Goal: Transaction & Acquisition: Book appointment/travel/reservation

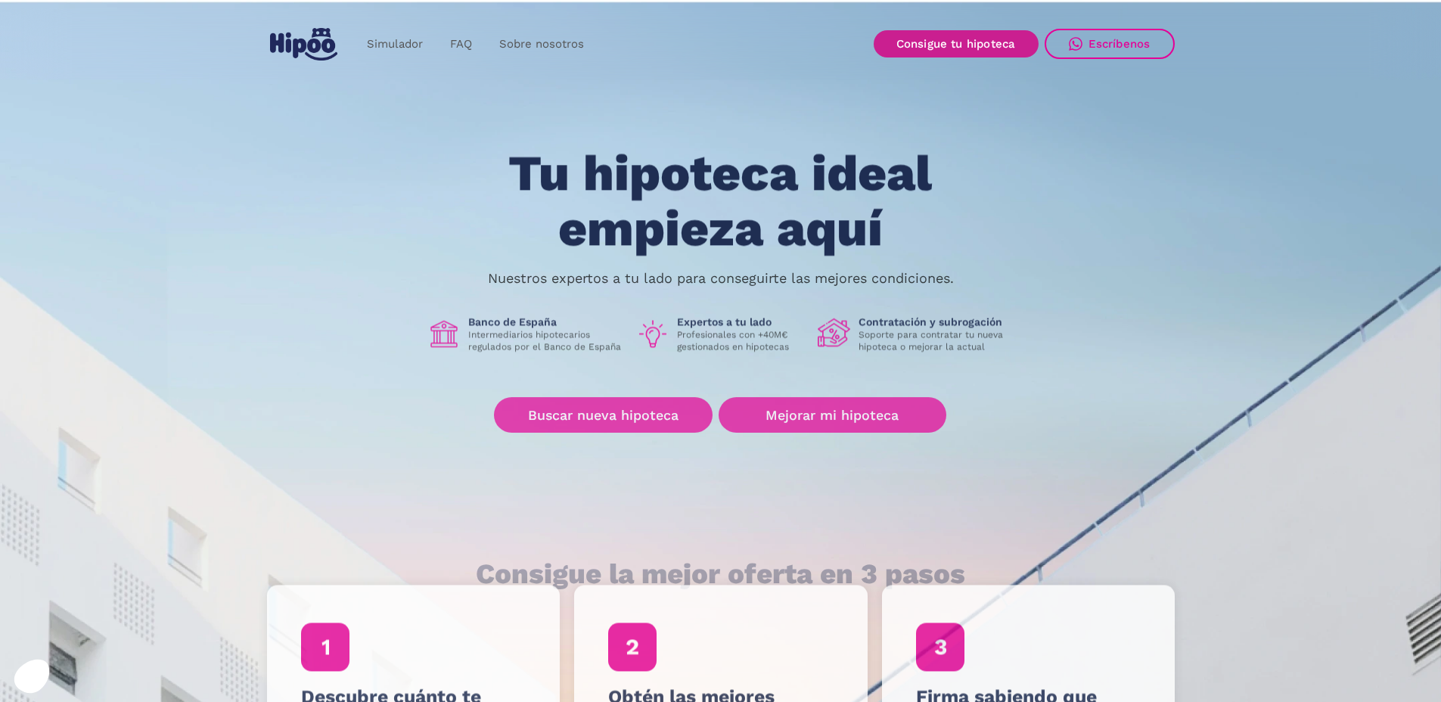
click at [978, 52] on link "Consigue tu hipoteca" at bounding box center [956, 43] width 165 height 27
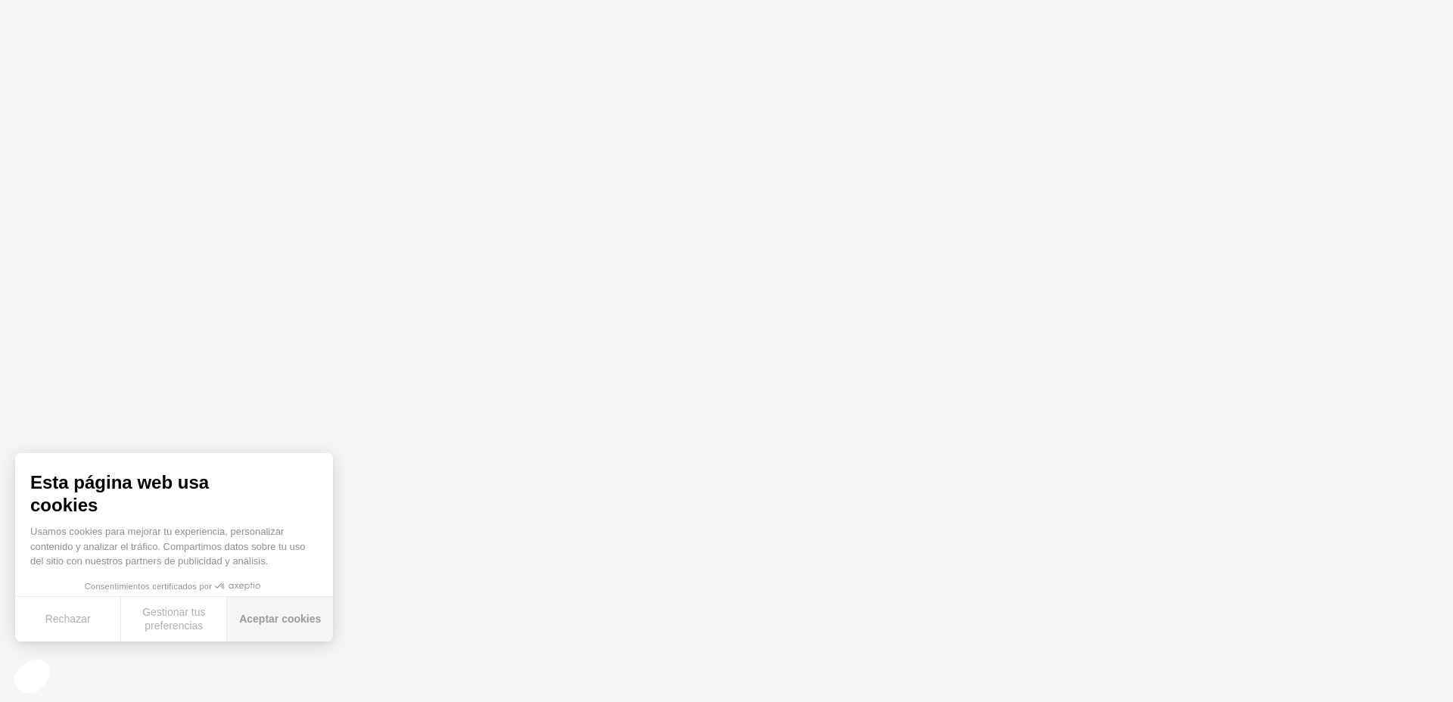
click at [281, 611] on button "Aceptar cookies" at bounding box center [280, 619] width 106 height 45
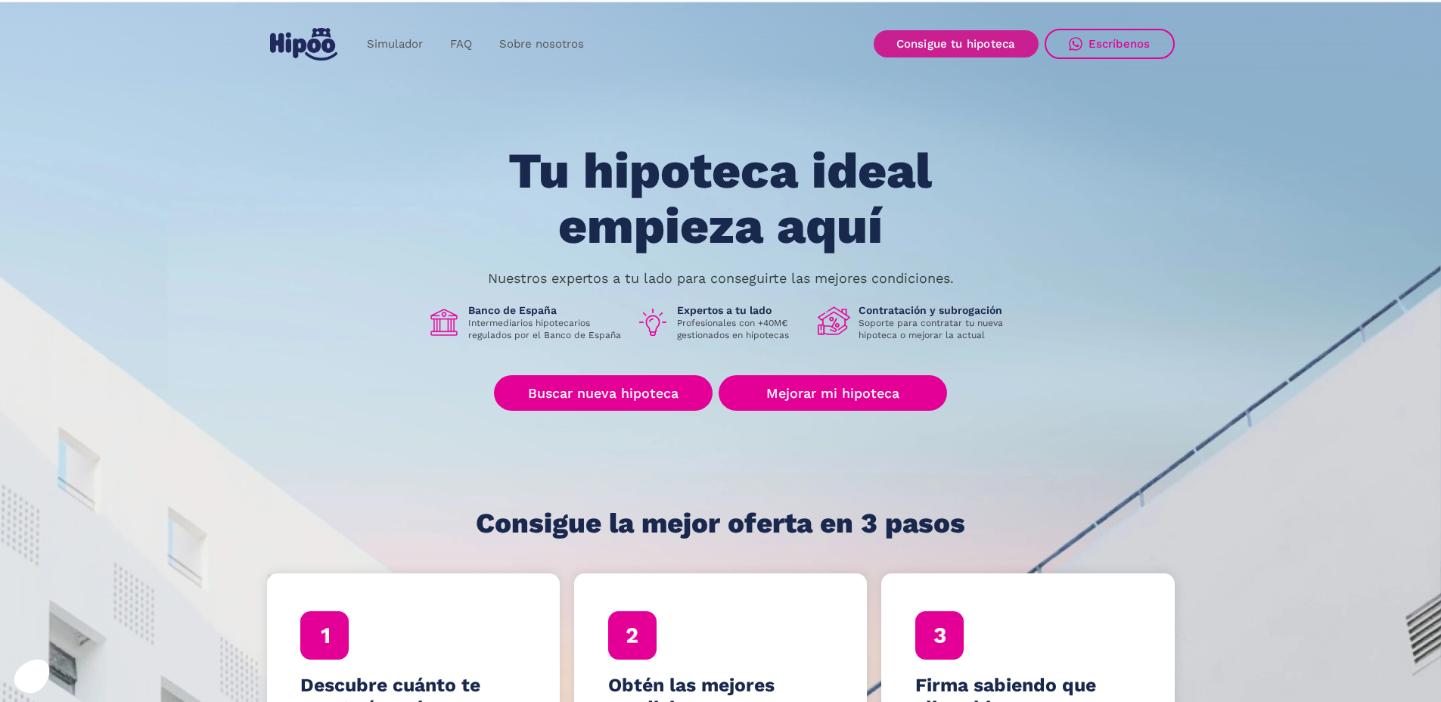
click at [938, 47] on link "Consigue tu hipoteca" at bounding box center [956, 43] width 165 height 27
